Goal: Check status: Check status

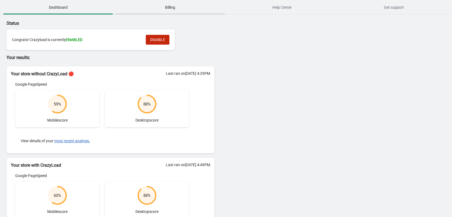
click at [169, 4] on span "Billing" at bounding box center [170, 7] width 110 height 10
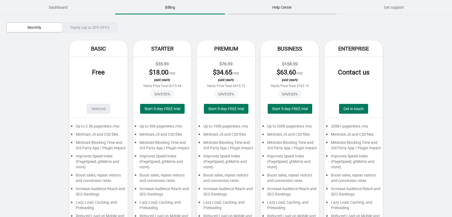
click at [293, 12] on span "Help Center" at bounding box center [282, 7] width 110 height 10
click at [44, 8] on span "Dashboard" at bounding box center [58, 7] width 110 height 10
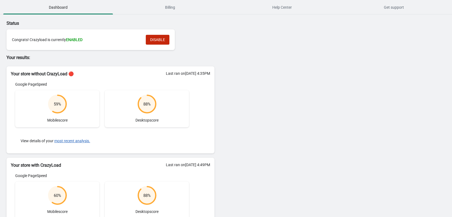
scroll to position [45, 0]
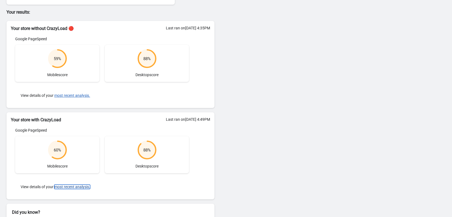
click at [71, 186] on button "most recent analysis." at bounding box center [72, 186] width 36 height 4
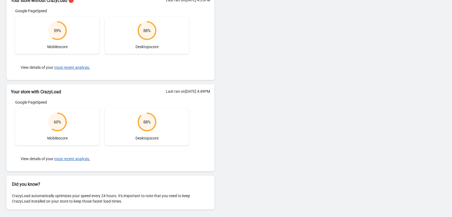
click at [75, 161] on div "View details of your most recent analysis." at bounding box center [102, 158] width 174 height 16
click at [77, 157] on button "most recent analysis." at bounding box center [72, 158] width 36 height 4
click at [66, 67] on button "most recent analysis." at bounding box center [72, 67] width 36 height 4
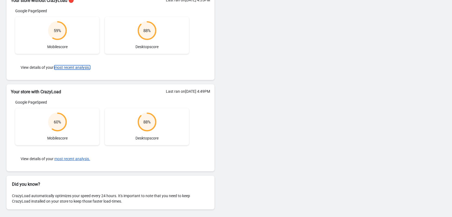
click at [67, 67] on button "most recent analysis." at bounding box center [72, 67] width 36 height 4
click at [67, 66] on button "most recent analysis." at bounding box center [72, 67] width 36 height 4
